Goal: Navigation & Orientation: Find specific page/section

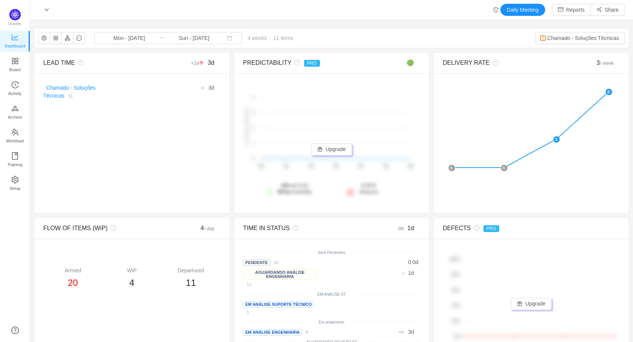
scroll to position [331, 586]
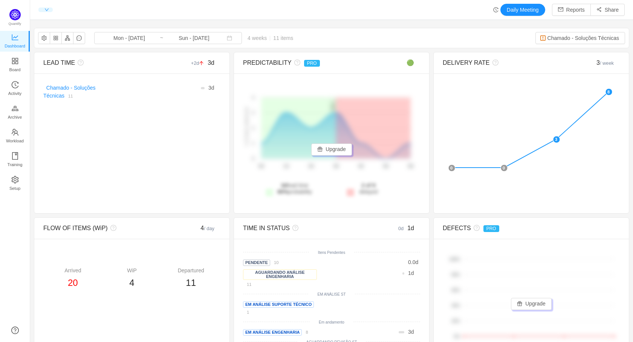
click at [44, 9] on span at bounding box center [45, 10] width 7 height 5
click at [187, 9] on div "Daily Meeting Reports Share" at bounding box center [331, 10] width 586 height 12
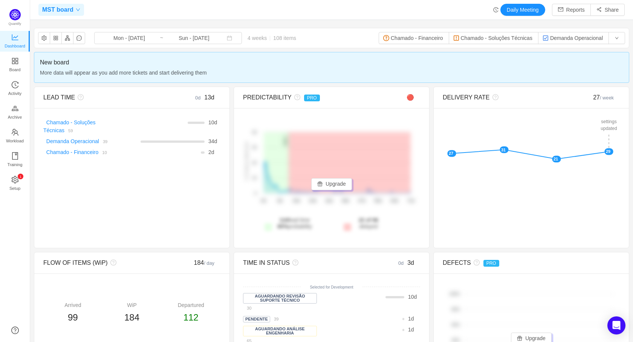
click at [75, 6] on div "MST board" at bounding box center [61, 10] width 46 height 12
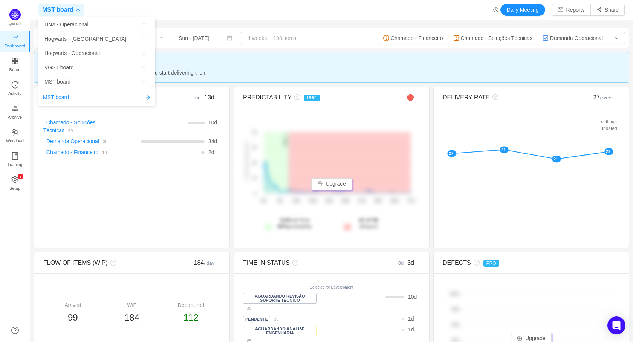
click at [77, 7] on div "MST board" at bounding box center [61, 10] width 46 height 12
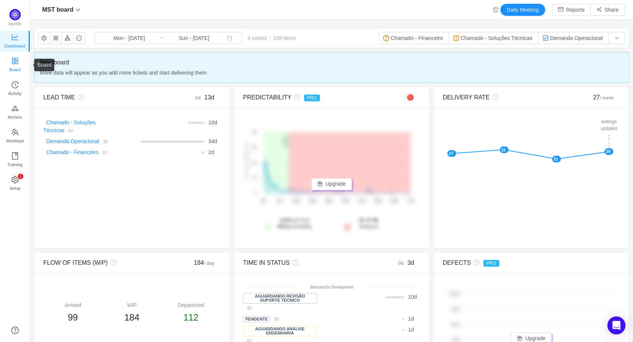
click at [17, 60] on icon "icon: appstore" at bounding box center [15, 61] width 8 height 8
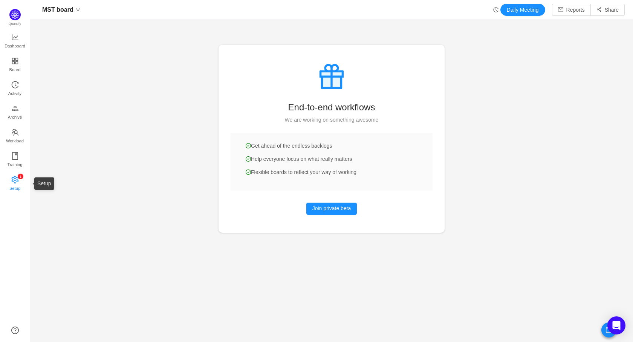
click at [17, 178] on icon "icon: setting" at bounding box center [15, 180] width 8 height 8
click at [16, 138] on span "Workload" at bounding box center [15, 140] width 18 height 15
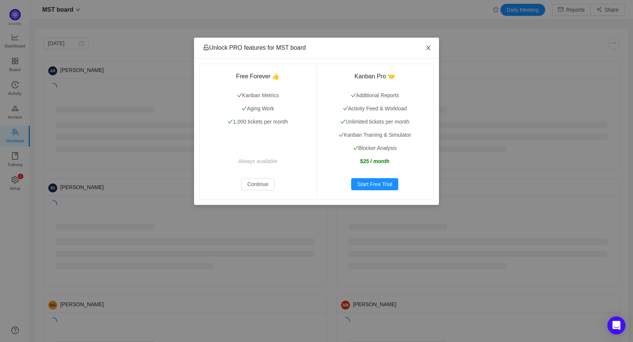
click at [426, 46] on icon "icon: close" at bounding box center [428, 48] width 6 height 6
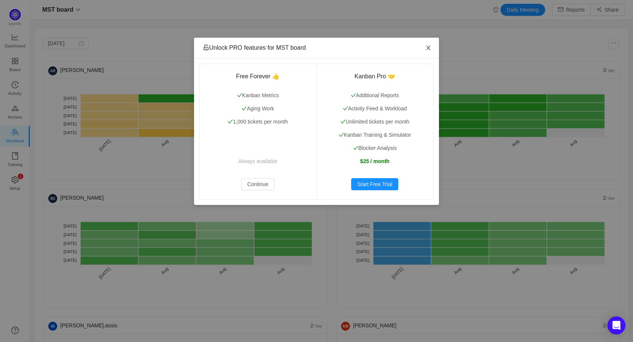
click at [429, 47] on icon "icon: close" at bounding box center [428, 48] width 6 height 6
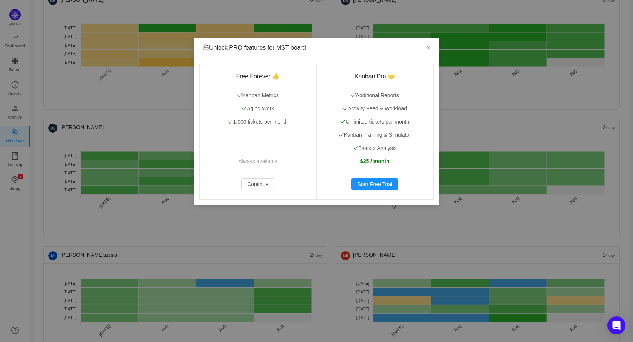
scroll to position [90, 0]
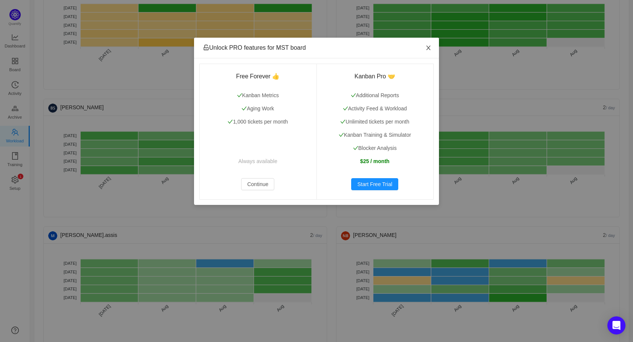
click at [427, 48] on icon "icon: close" at bounding box center [428, 48] width 6 height 6
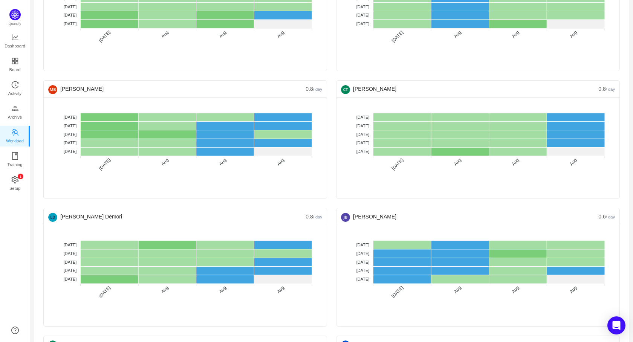
scroll to position [633, 0]
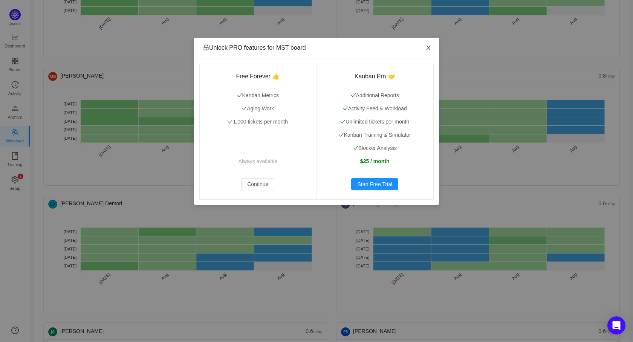
click at [427, 49] on icon "icon: close" at bounding box center [428, 48] width 4 height 5
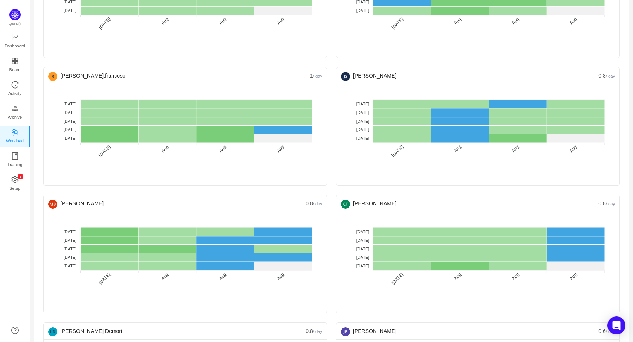
scroll to position [407, 0]
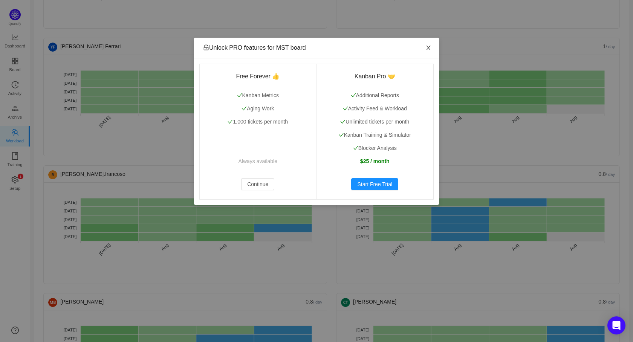
click at [424, 45] on span "Close" at bounding box center [428, 48] width 21 height 21
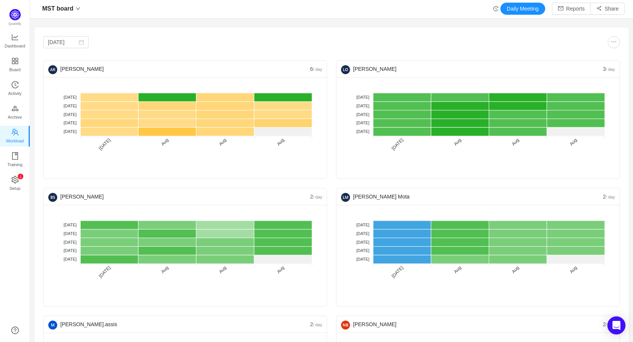
scroll to position [0, 0]
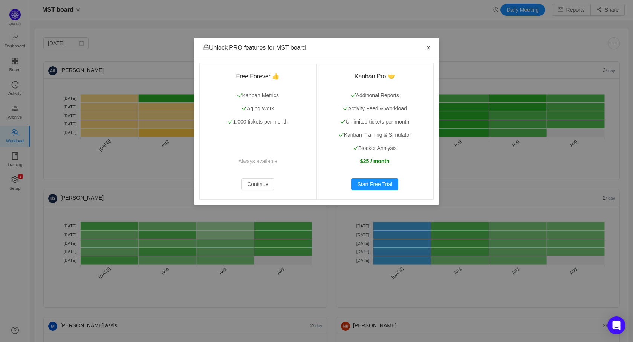
click at [423, 43] on span "Close" at bounding box center [428, 48] width 21 height 21
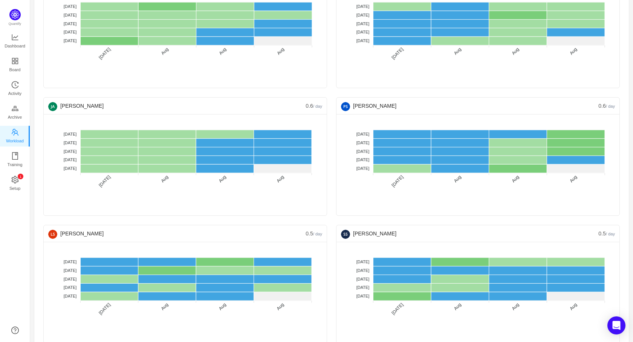
scroll to position [859, 0]
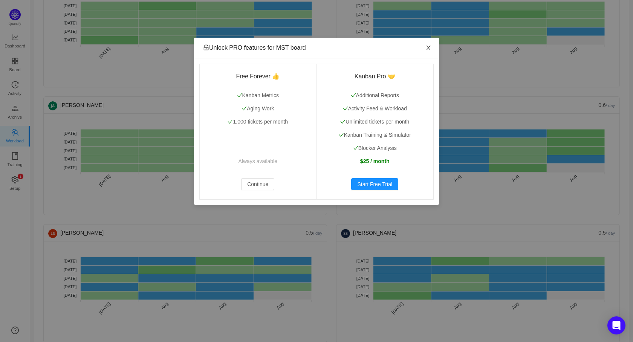
click at [422, 48] on span "Close" at bounding box center [428, 48] width 21 height 21
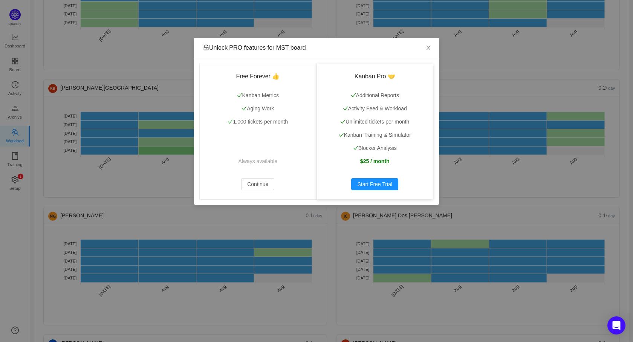
scroll to position [1764, 0]
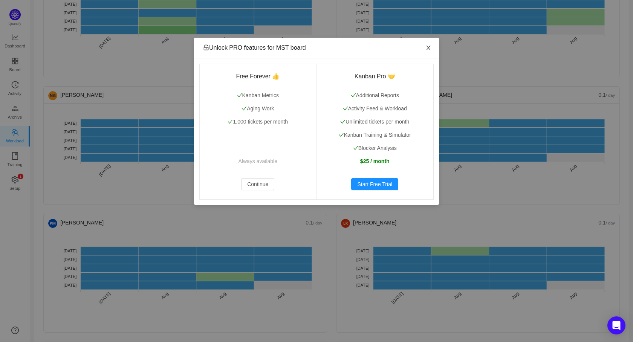
click at [424, 44] on span "Close" at bounding box center [428, 48] width 21 height 21
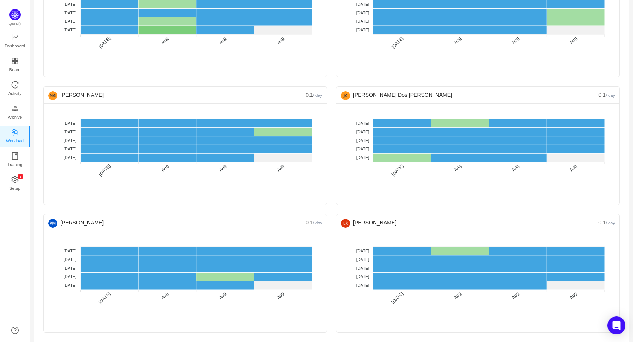
scroll to position [155, 0]
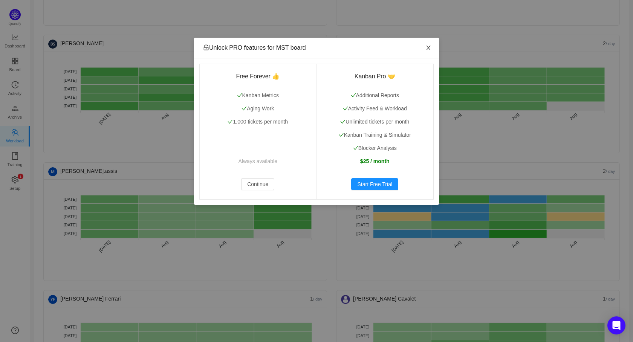
click at [427, 48] on icon "icon: close" at bounding box center [428, 48] width 6 height 6
click at [424, 45] on span "Close" at bounding box center [428, 48] width 21 height 21
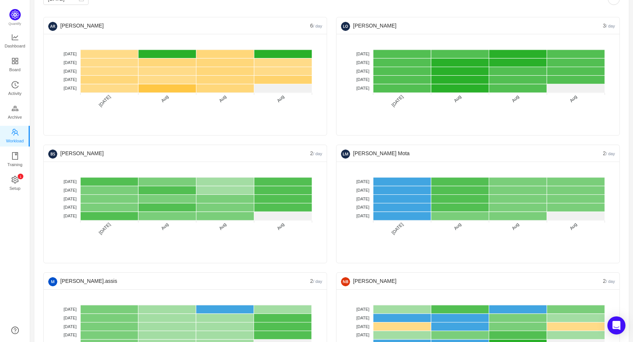
scroll to position [0, 0]
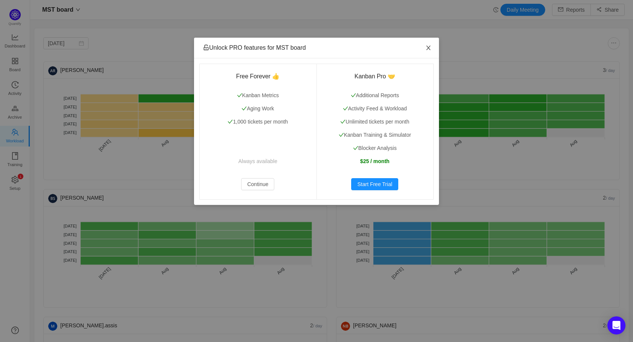
click at [424, 47] on span "Close" at bounding box center [428, 48] width 21 height 21
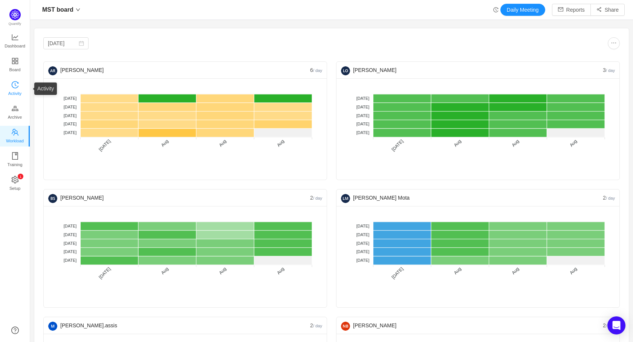
click at [19, 83] on link "Activity" at bounding box center [15, 88] width 8 height 15
